Goal: Entertainment & Leisure: Browse casually

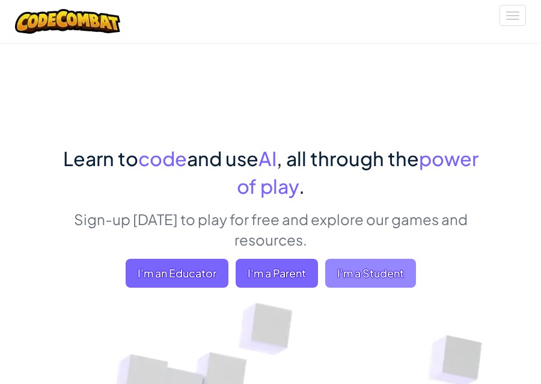
click at [370, 281] on span "I'm a Student" at bounding box center [370, 273] width 91 height 29
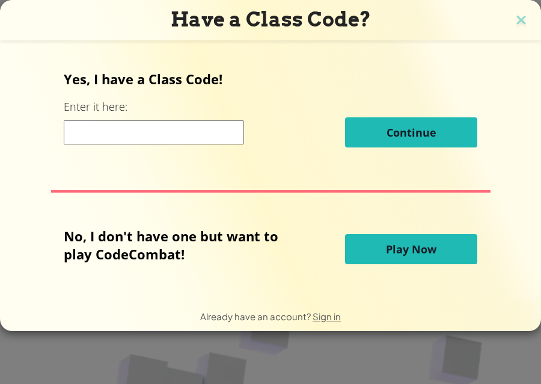
click at [399, 248] on span "Play Now" at bounding box center [411, 249] width 51 height 14
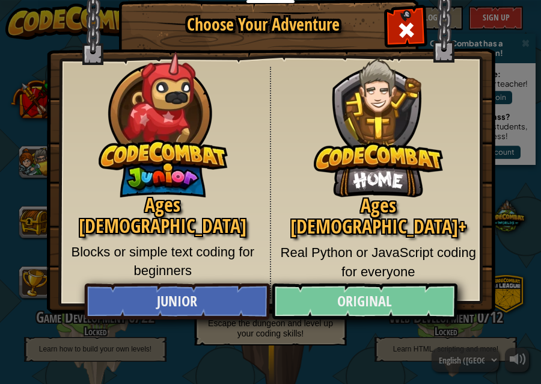
click at [357, 308] on link "Original" at bounding box center [364, 301] width 185 height 36
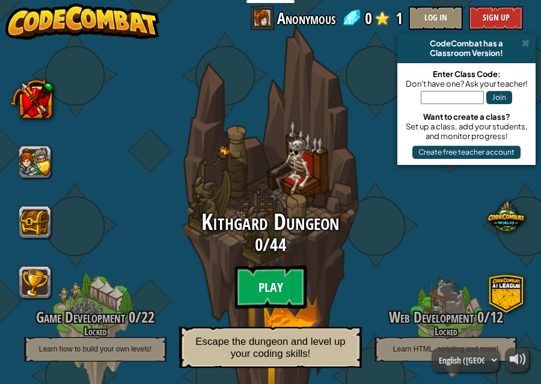
click at [286, 292] on btn "Play" at bounding box center [271, 286] width 72 height 43
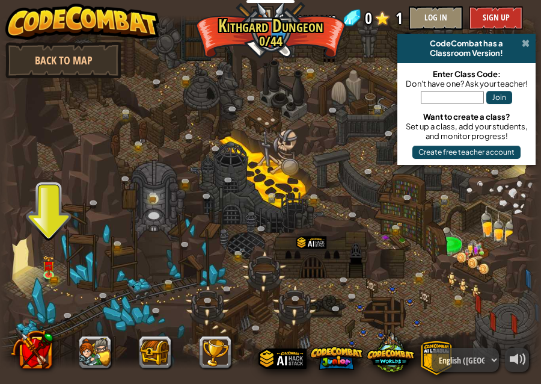
click at [526, 47] on span at bounding box center [526, 43] width 8 height 10
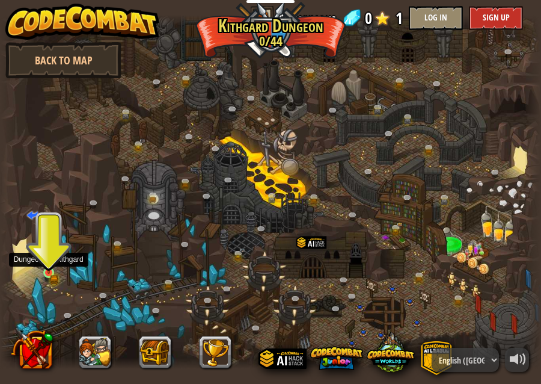
click at [50, 271] on img at bounding box center [49, 260] width 12 height 27
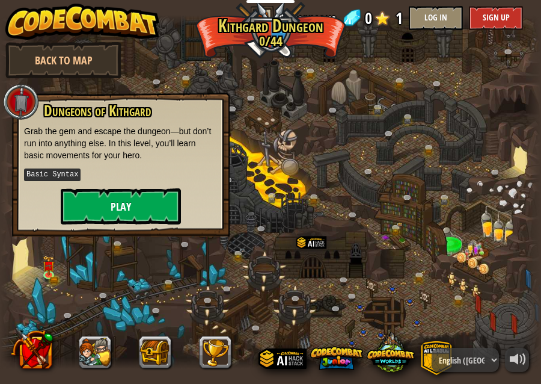
click at [138, 210] on button "Play" at bounding box center [121, 206] width 120 height 36
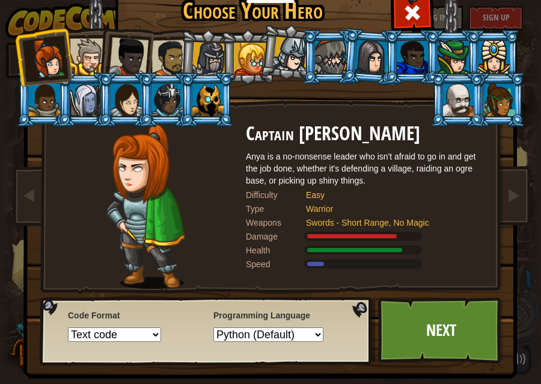
click at [82, 58] on div at bounding box center [88, 56] width 37 height 37
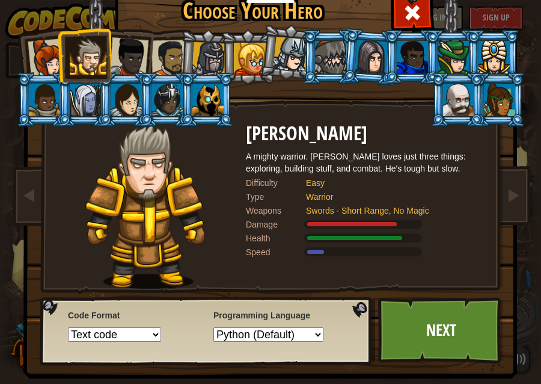
click at [215, 99] on div at bounding box center [207, 100] width 31 height 32
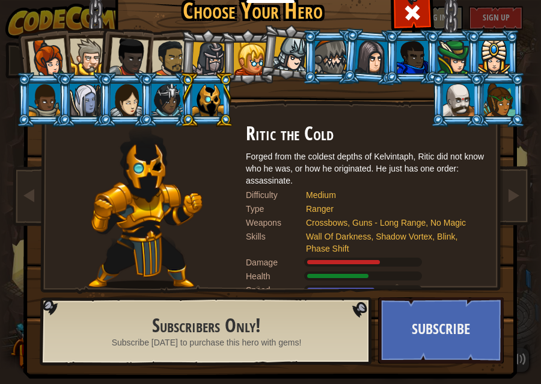
click at [178, 60] on div at bounding box center [170, 58] width 37 height 37
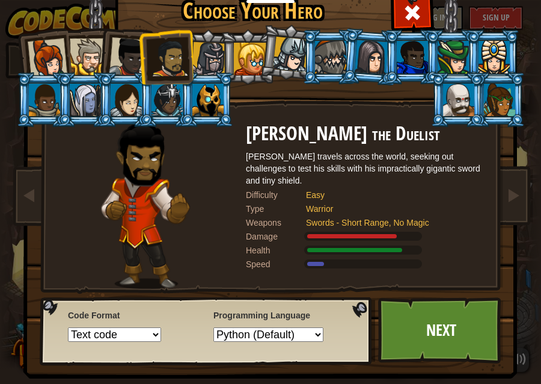
click at [299, 51] on div at bounding box center [290, 54] width 35 height 35
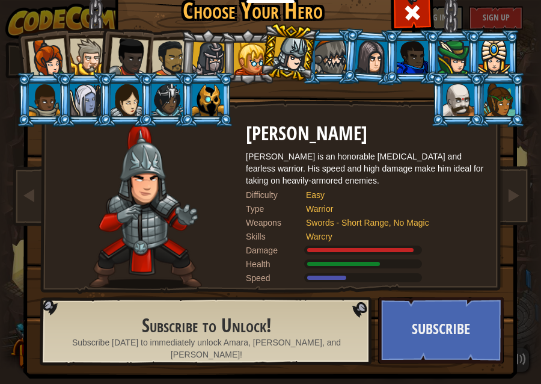
click at [339, 48] on div at bounding box center [330, 57] width 31 height 32
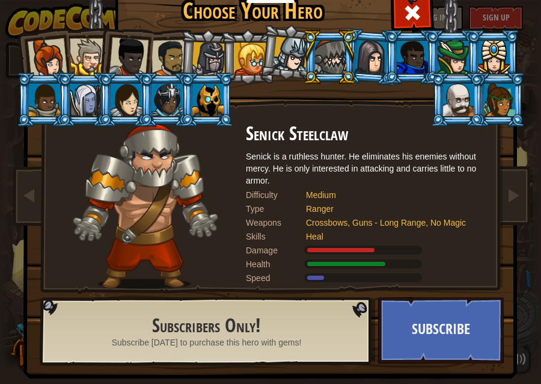
click at [383, 52] on div at bounding box center [372, 57] width 34 height 34
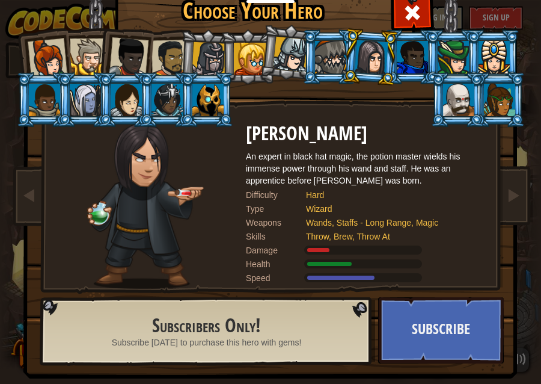
click at [492, 106] on div at bounding box center [499, 100] width 31 height 32
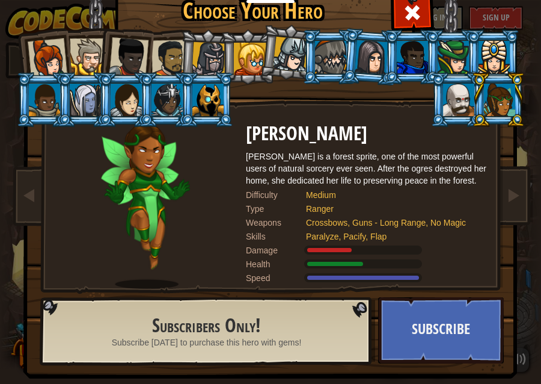
click at [474, 116] on div at bounding box center [458, 100] width 31 height 32
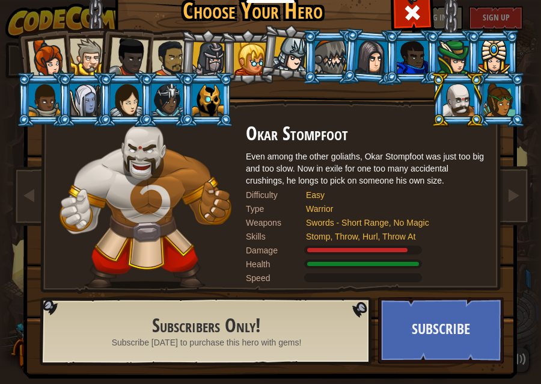
click at [214, 108] on div at bounding box center [207, 100] width 31 height 32
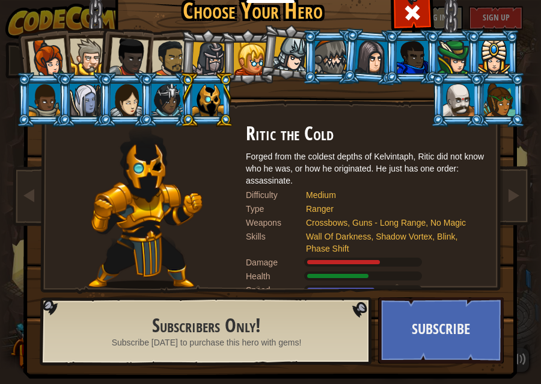
click at [159, 102] on div at bounding box center [167, 100] width 31 height 32
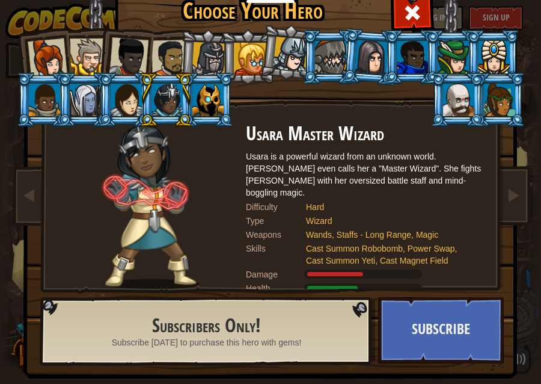
click at [164, 61] on div at bounding box center [170, 58] width 37 height 37
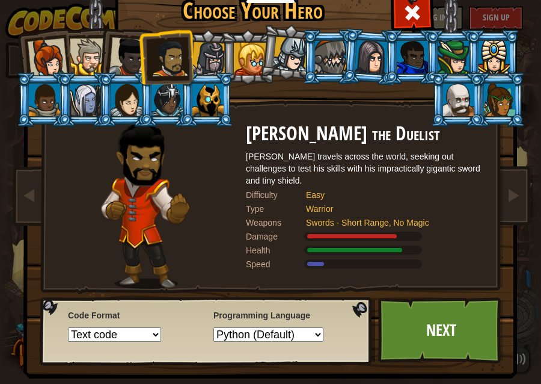
click at [170, 108] on div at bounding box center [167, 100] width 31 height 32
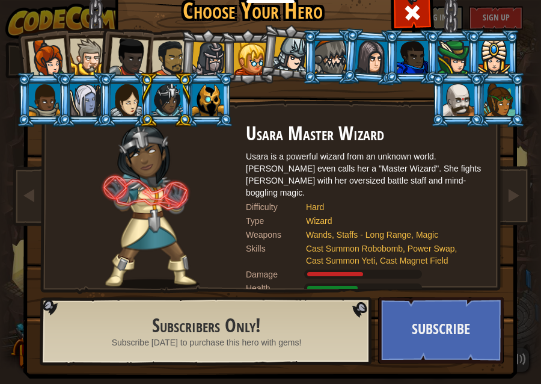
click at [213, 106] on div at bounding box center [207, 100] width 31 height 32
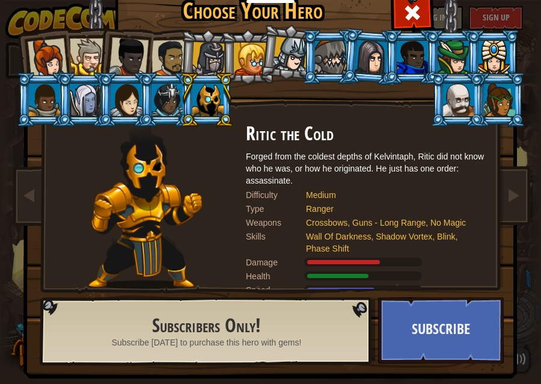
click at [135, 99] on div at bounding box center [126, 100] width 31 height 32
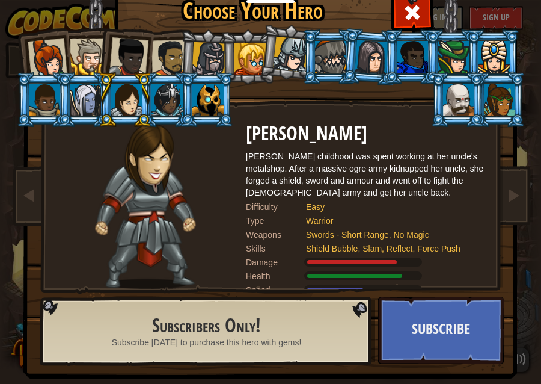
click at [66, 97] on li at bounding box center [84, 99] width 54 height 55
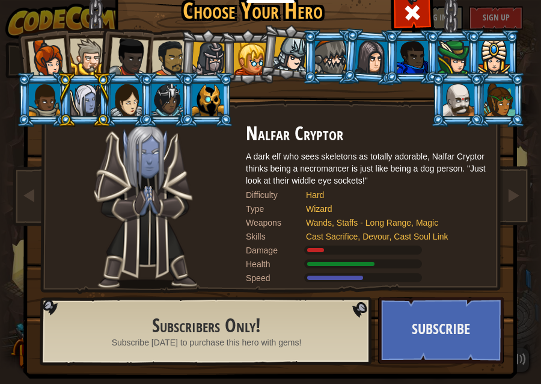
click at [38, 98] on div at bounding box center [44, 100] width 31 height 32
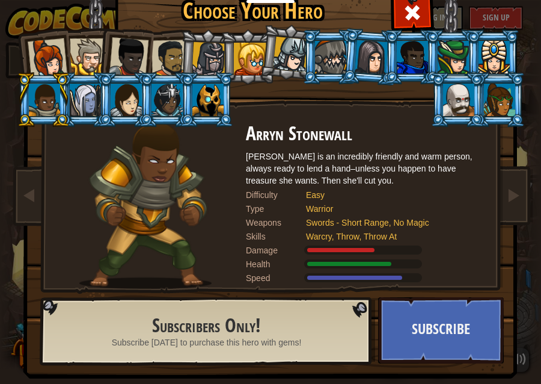
click at [147, 57] on li at bounding box center [125, 54] width 59 height 59
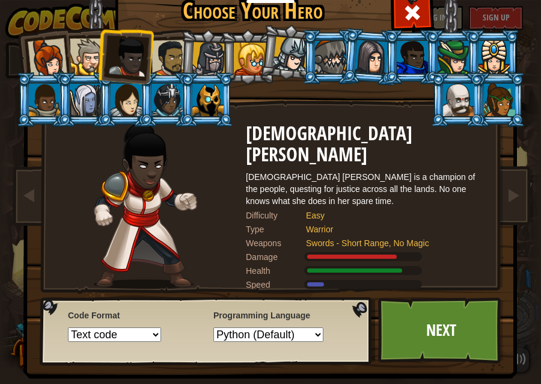
click at [176, 60] on div at bounding box center [170, 58] width 37 height 37
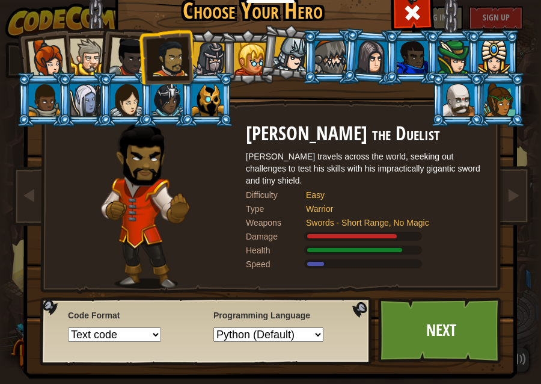
click at [209, 60] on div at bounding box center [209, 59] width 34 height 34
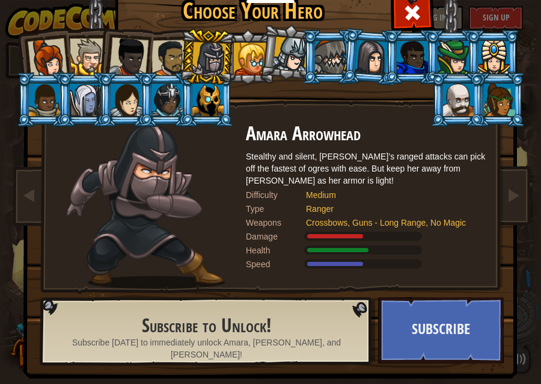
click at [180, 57] on li at bounding box center [207, 57] width 57 height 58
click at [179, 57] on div at bounding box center [170, 58] width 37 height 37
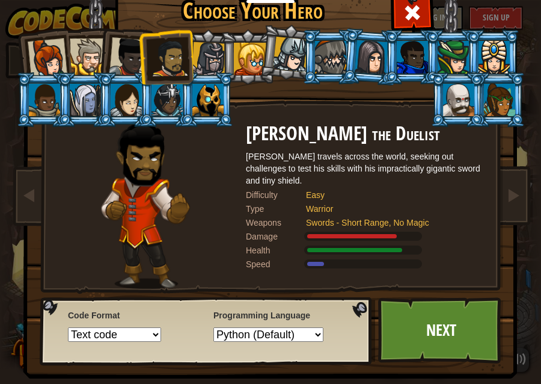
click at [149, 47] on li at bounding box center [165, 57] width 55 height 56
click at [133, 52] on div at bounding box center [129, 57] width 40 height 40
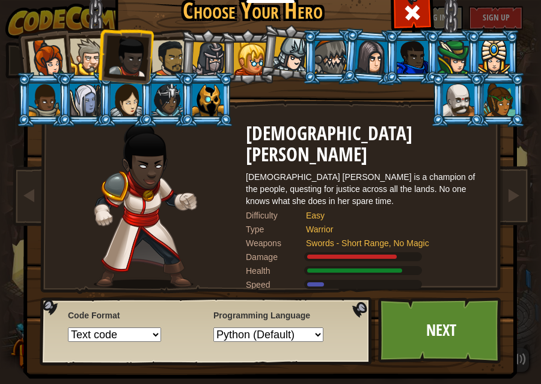
click at [100, 56] on li at bounding box center [125, 54] width 59 height 59
click at [92, 56] on div at bounding box center [88, 56] width 37 height 37
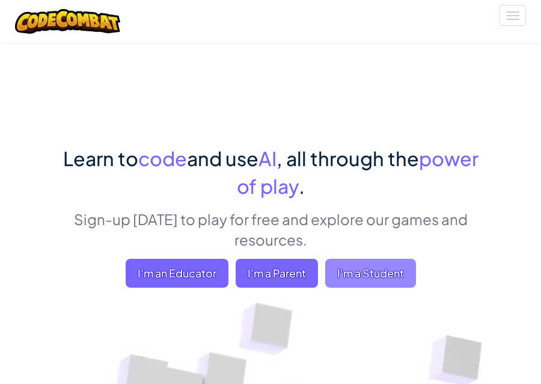
click at [378, 286] on span "I'm a Student" at bounding box center [370, 273] width 91 height 29
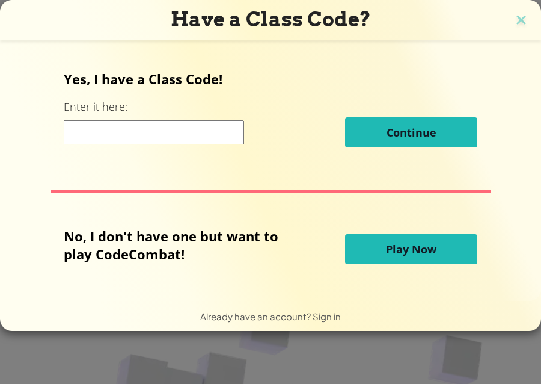
click at [402, 256] on span "Play Now" at bounding box center [411, 249] width 51 height 14
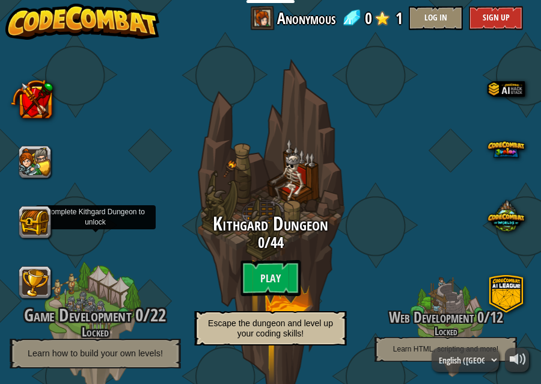
click at [127, 328] on h4 "Locked" at bounding box center [95, 332] width 229 height 14
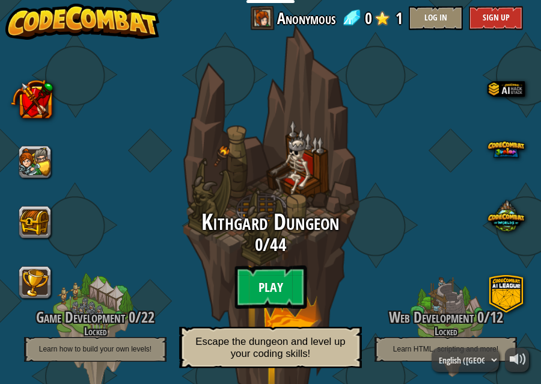
click at [291, 281] on btn "Play" at bounding box center [271, 286] width 72 height 43
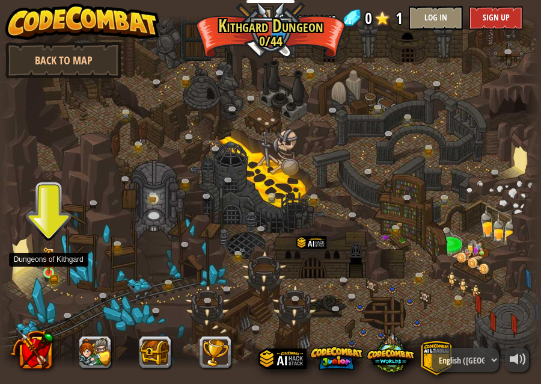
click at [54, 263] on img at bounding box center [49, 260] width 12 height 27
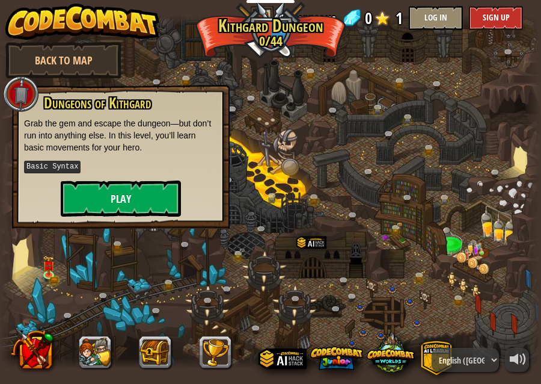
click at [101, 190] on button "Play" at bounding box center [121, 198] width 120 height 36
